Goal: Transaction & Acquisition: Purchase product/service

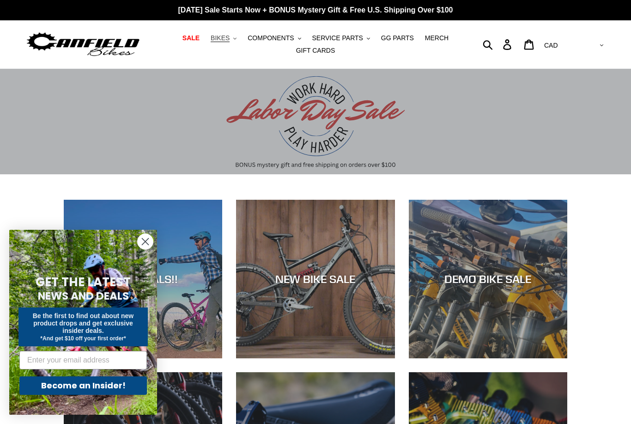
click at [230, 41] on span "BIKES" at bounding box center [220, 38] width 19 height 8
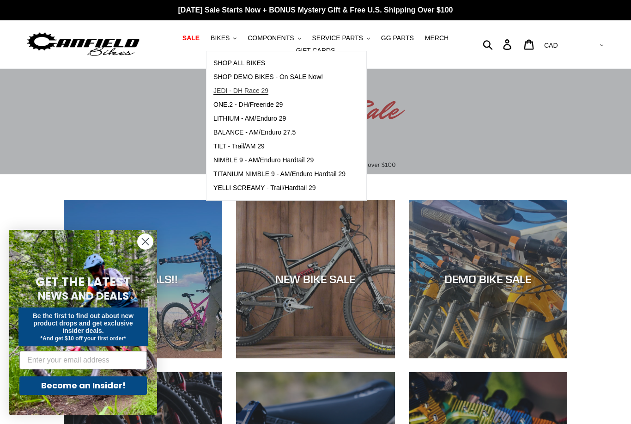
click at [242, 94] on span "JEDI - DH Race 29" at bounding box center [241, 91] width 55 height 8
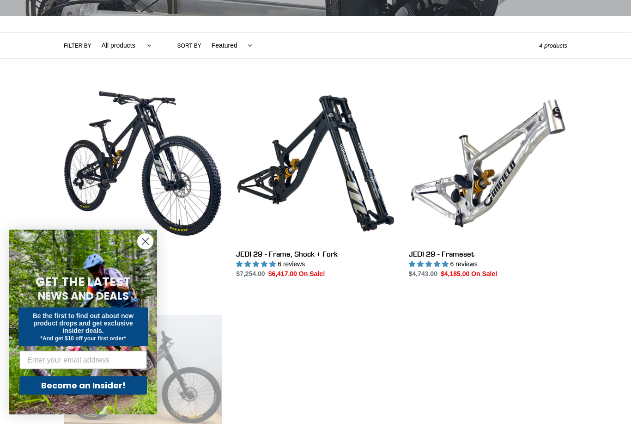
scroll to position [191, 0]
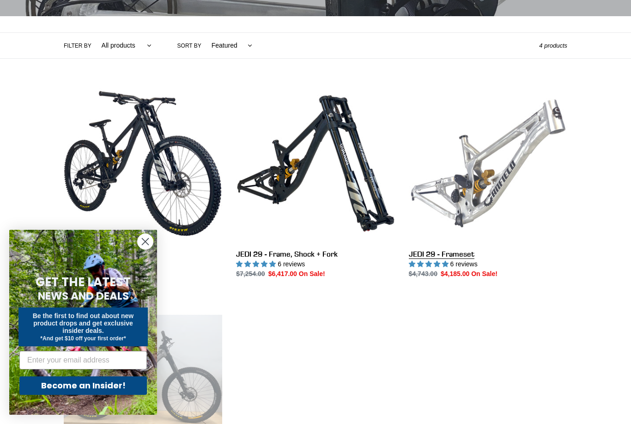
click at [516, 168] on link "JEDI 29 - Frameset" at bounding box center [488, 181] width 159 height 195
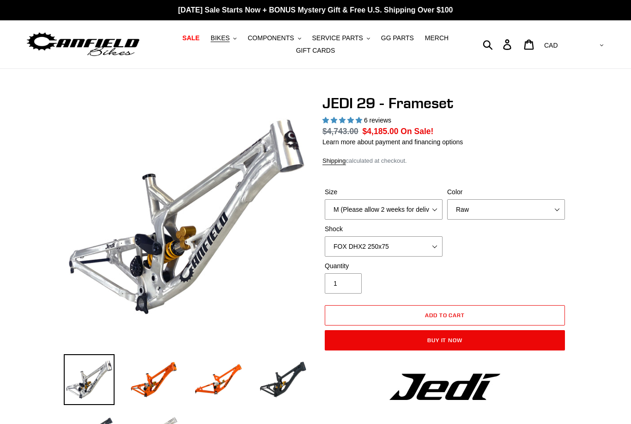
select select "highest-rating"
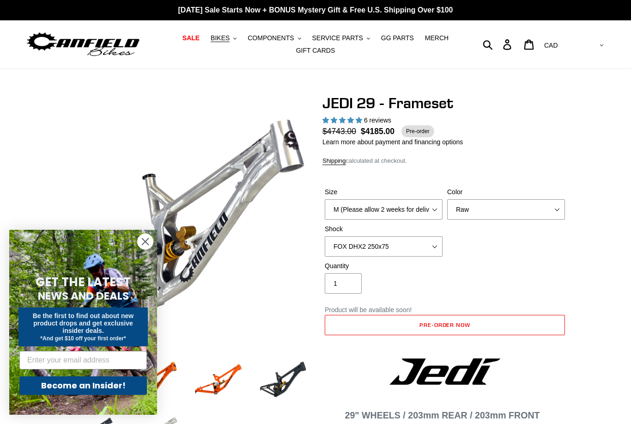
click at [147, 241] on circle "Close dialog" at bounding box center [145, 241] width 15 height 15
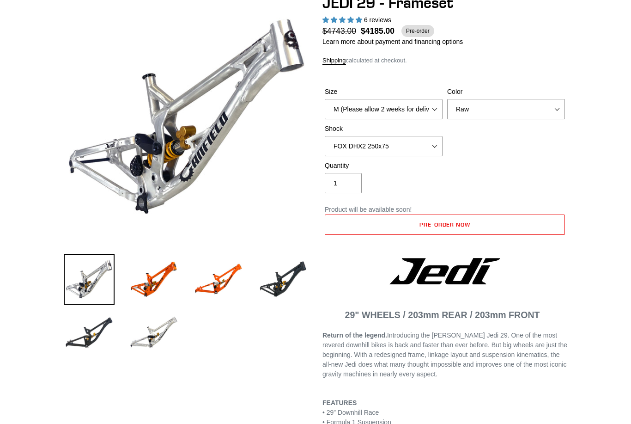
scroll to position [100, 0]
click at [434, 107] on select "M (Please allow 2 weeks for delivery) L (Please allow 2 weeks for delivery) XL" at bounding box center [384, 109] width 118 height 20
select select "L (Please allow 2 weeks for delivery)"
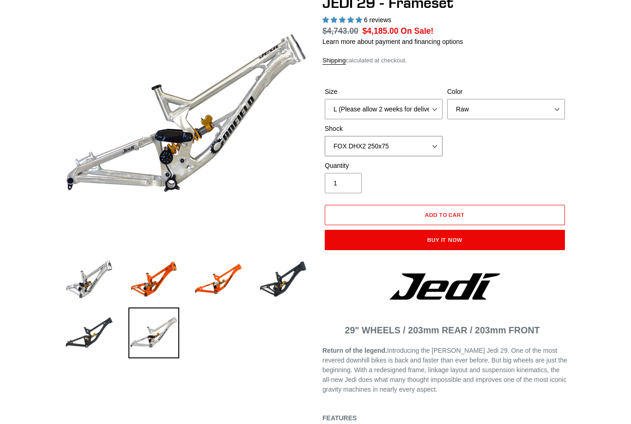
click at [424, 146] on select "No Shock FOX DHX2 250x75 RockShox Vivid Ultimate DH 250x75 EXT e-Storia LOX V3" at bounding box center [384, 146] width 118 height 20
select select "EXT e-Storia LOX V3"
